Goal: Task Accomplishment & Management: Manage account settings

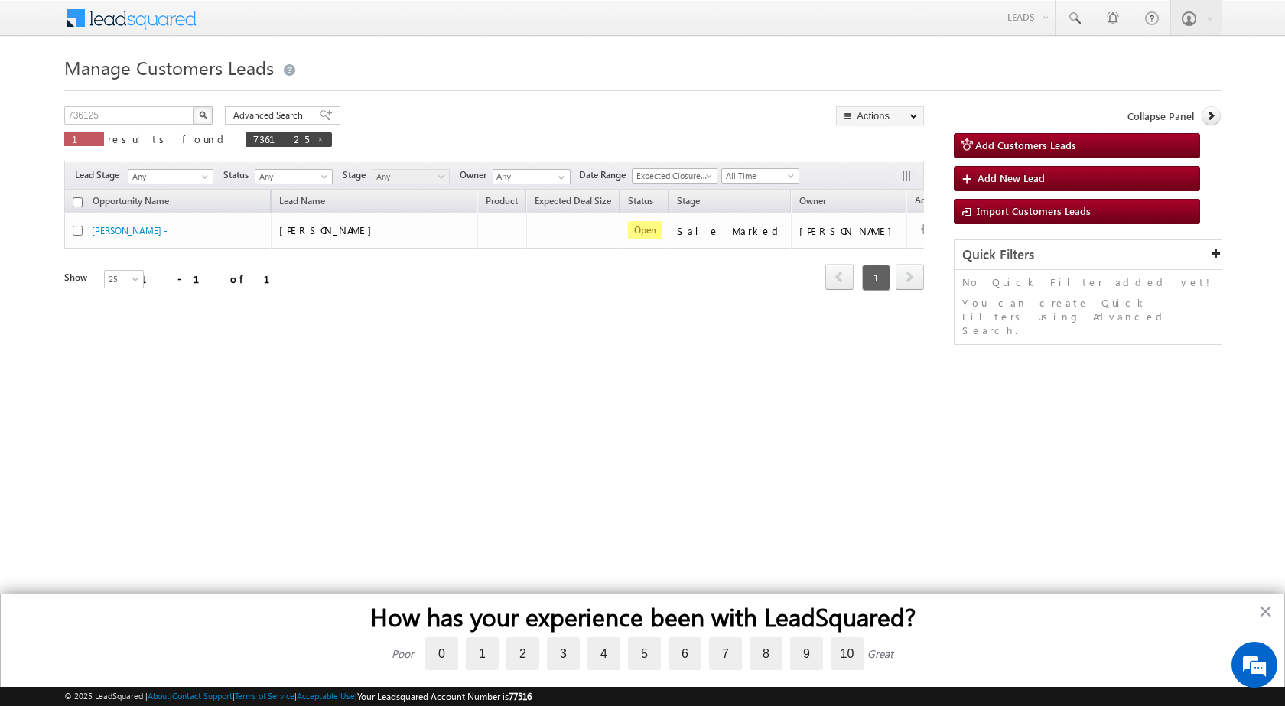
click at [201, 112] on img "button" at bounding box center [203, 115] width 8 height 8
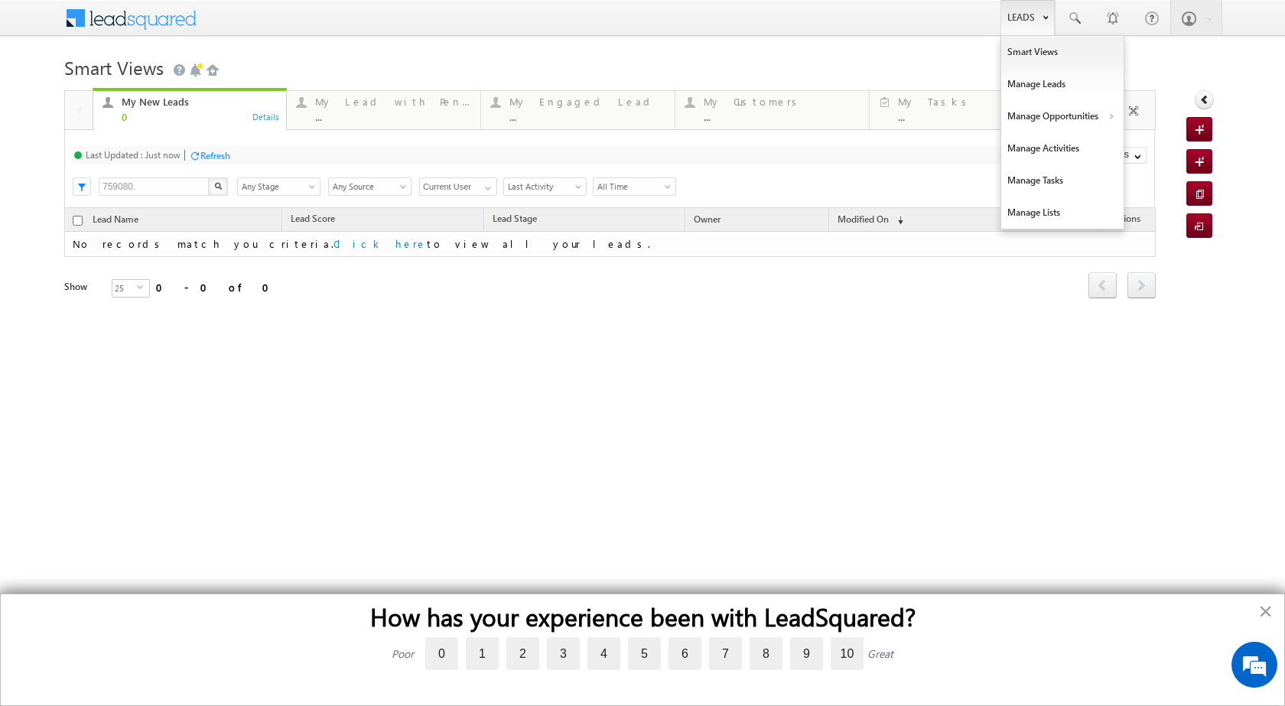
click at [1047, 19] on b at bounding box center [1045, 15] width 5 height 9
click at [1165, 146] on link "Customers Leads" at bounding box center [1195, 149] width 140 height 32
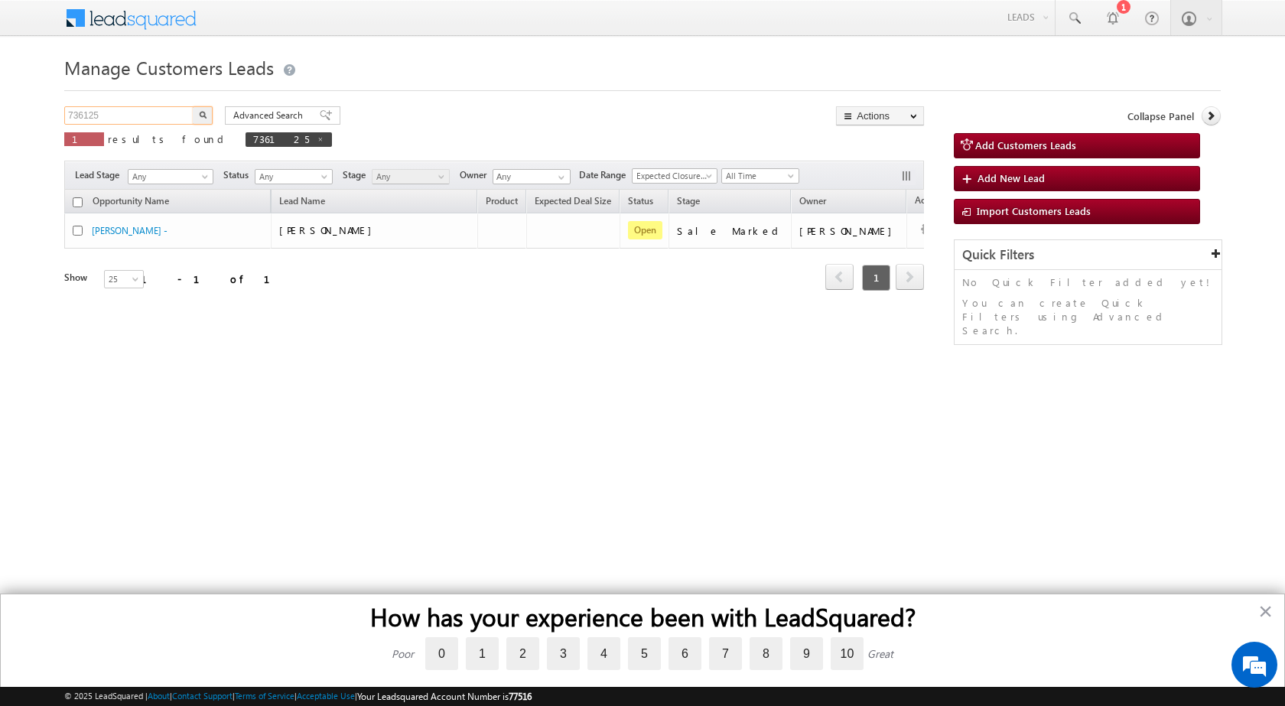
drag, startPoint x: 120, startPoint y: 118, endPoint x: 37, endPoint y: 115, distance: 82.7
click at [49, 112] on body "Menu Shubham Khandare sitar a8@ks erve." at bounding box center [642, 217] width 1285 height 434
paste input "66597"
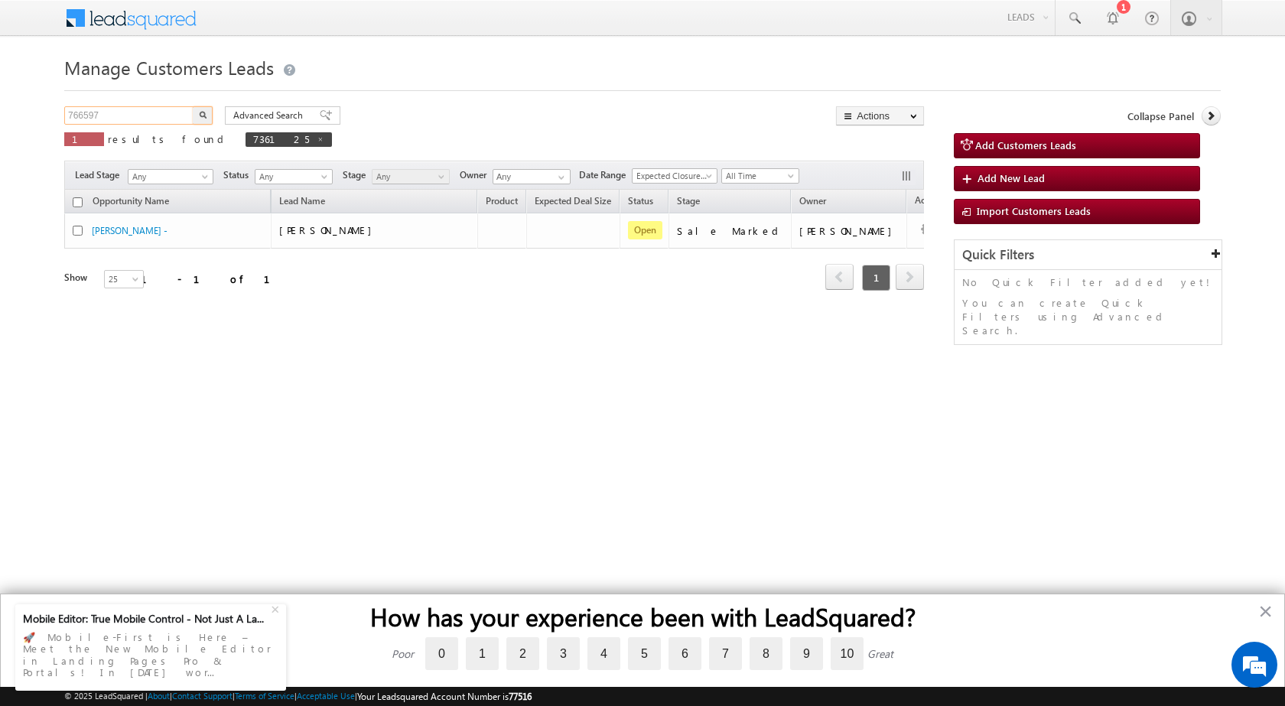
type input "766597"
click at [193, 106] on button "button" at bounding box center [203, 115] width 20 height 18
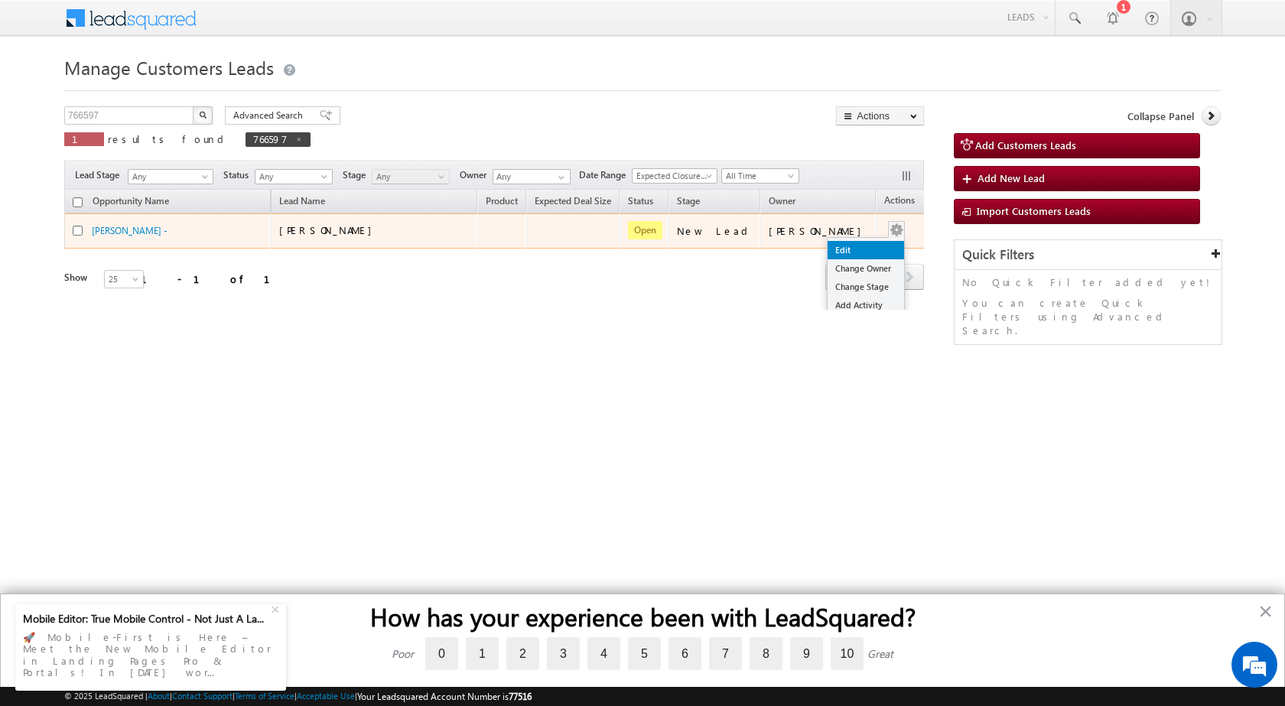
click at [848, 250] on link "Edit" at bounding box center [866, 250] width 77 height 18
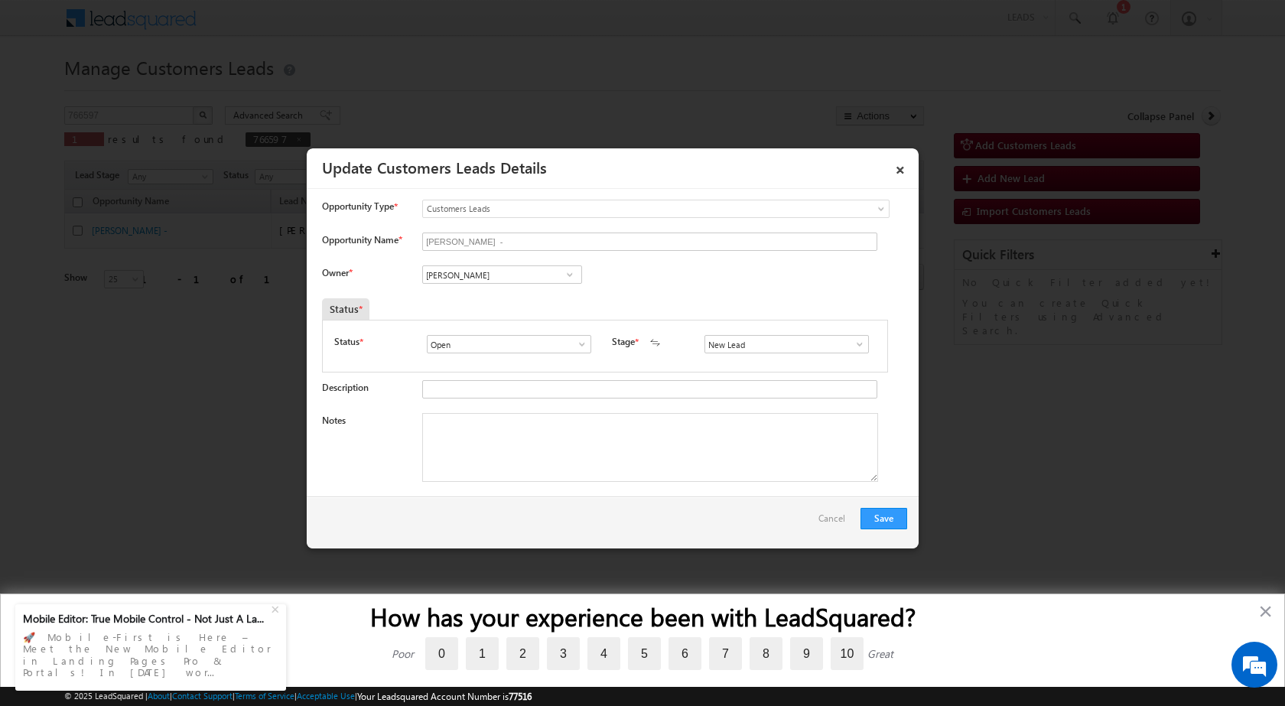
click at [852, 344] on span at bounding box center [859, 344] width 15 height 12
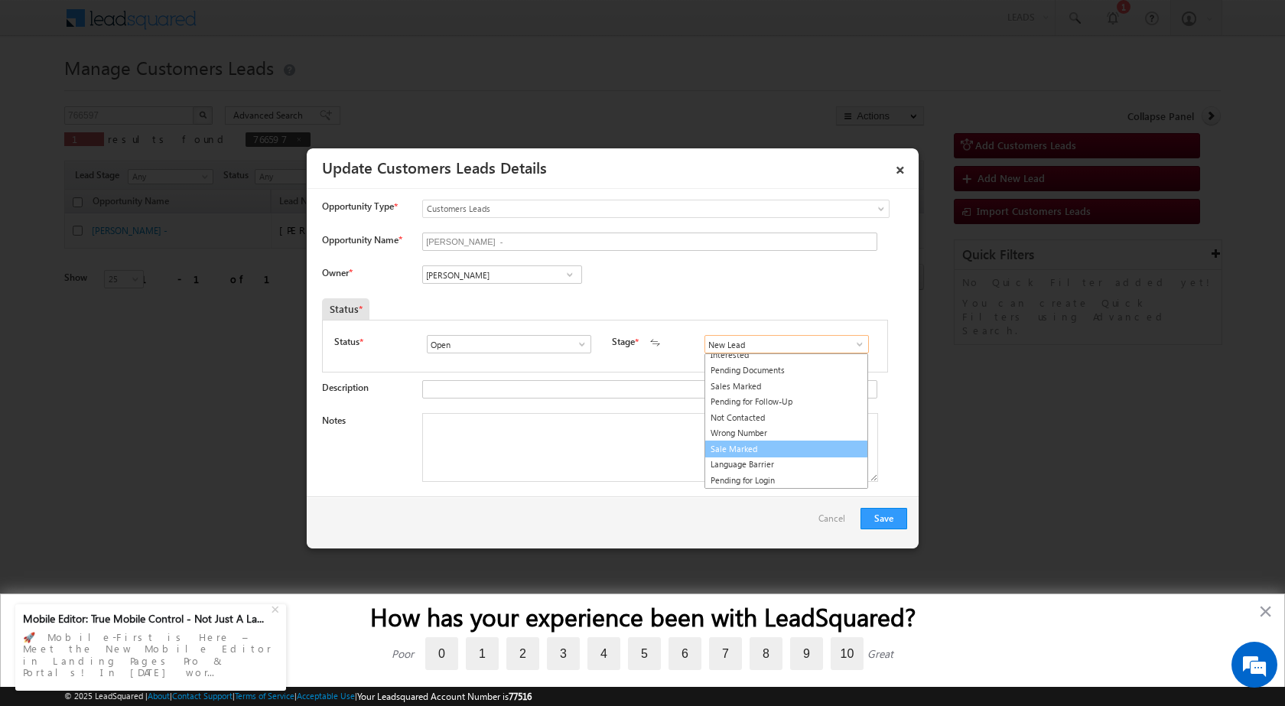
click at [743, 448] on link "Sale Marked" at bounding box center [787, 450] width 164 height 18
type input "Sale Marked"
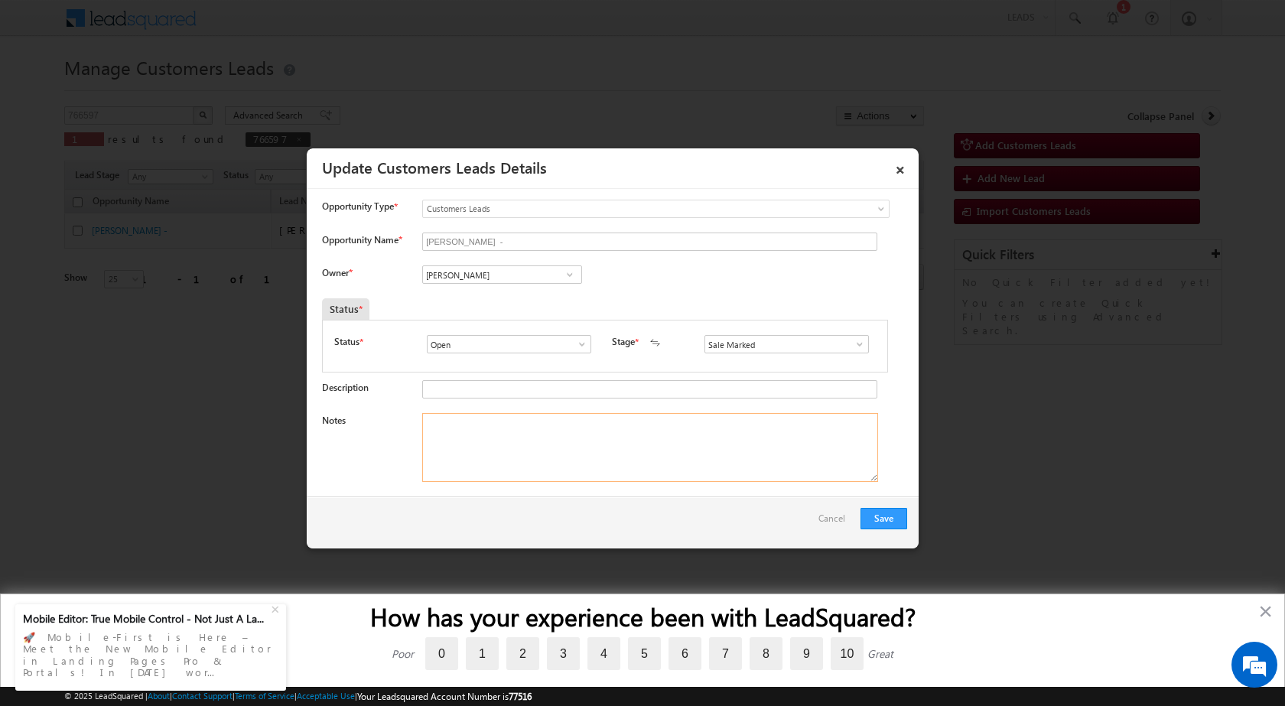
click at [445, 450] on textarea "Notes" at bounding box center [650, 447] width 456 height 69
paste textarea "766597 - VB_Interested - Al Mansoor - 7300597407 - SAHARANPUR 247554 - REGISTRY…"
type textarea "766597 - VB_Interested - Al Mansoor - 7300597407 - SAHARANPUR 247554 - REGISTRY…"
click at [692, 513] on div "Save Cancel" at bounding box center [613, 523] width 612 height 52
click at [574, 275] on span at bounding box center [569, 275] width 15 height 12
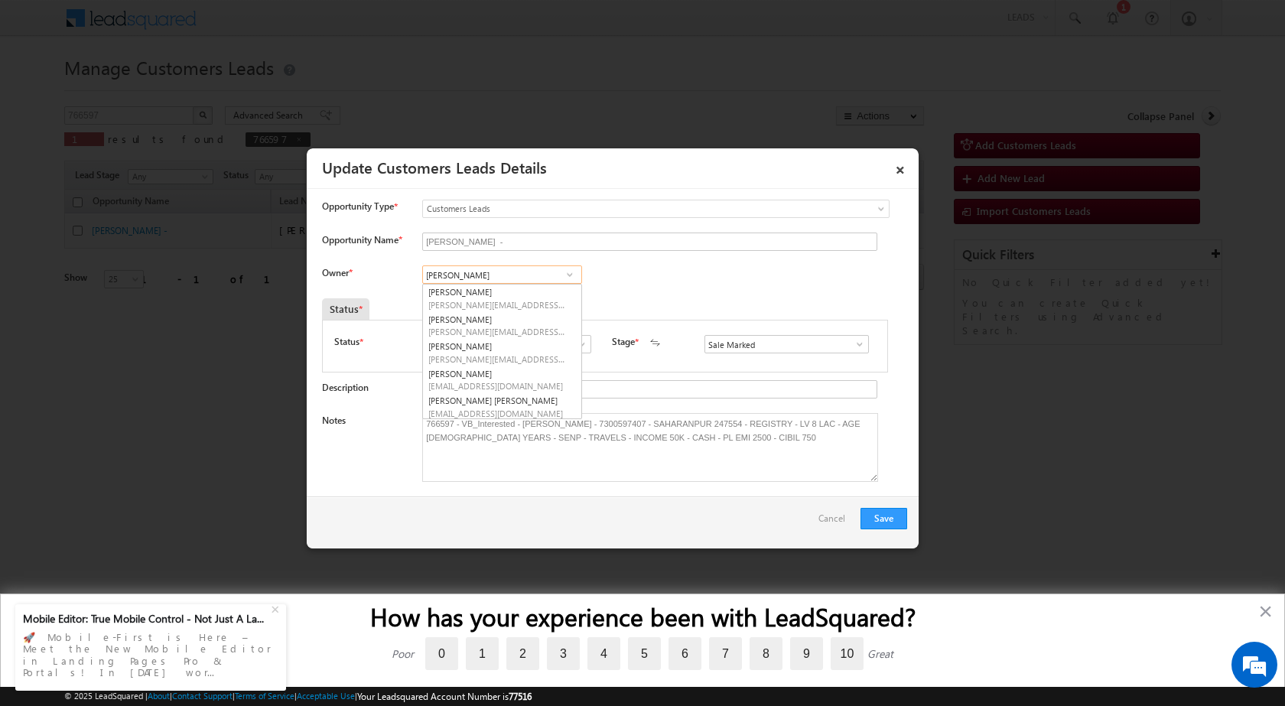
paste input "ankur.kumar1@sgrlimited.in"
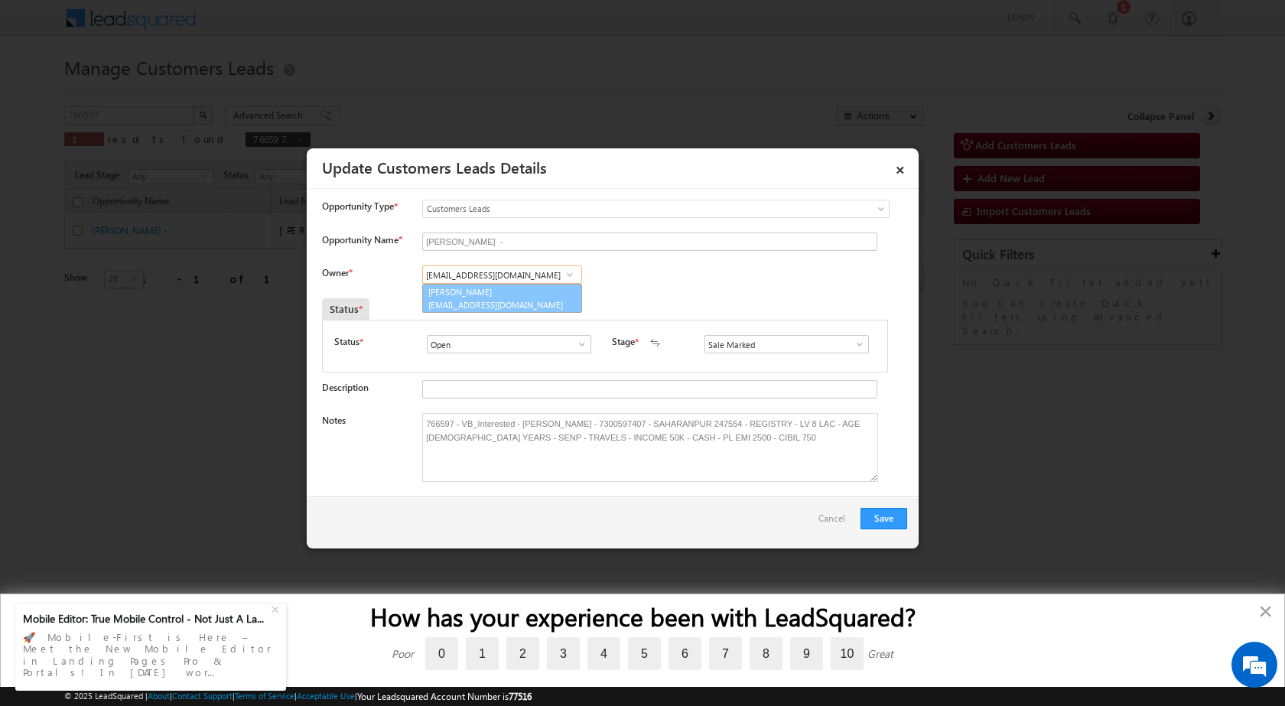
click at [496, 299] on span "ankur.kumar1@sgrlimited.in" at bounding box center [497, 304] width 138 height 11
type input "[PERSON_NAME]"
click at [884, 518] on button "Save" at bounding box center [884, 518] width 47 height 21
